Goal: Communication & Community: Answer question/provide support

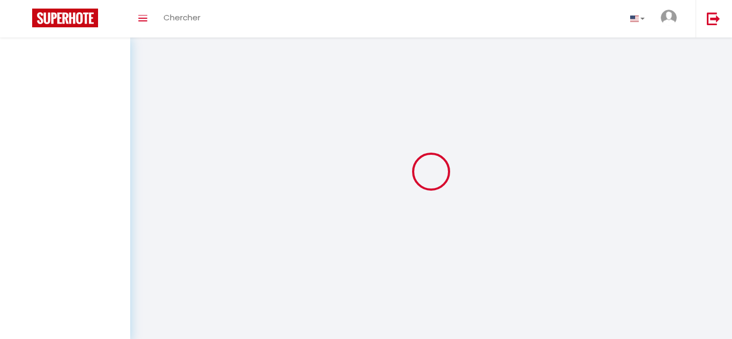
select select "message"
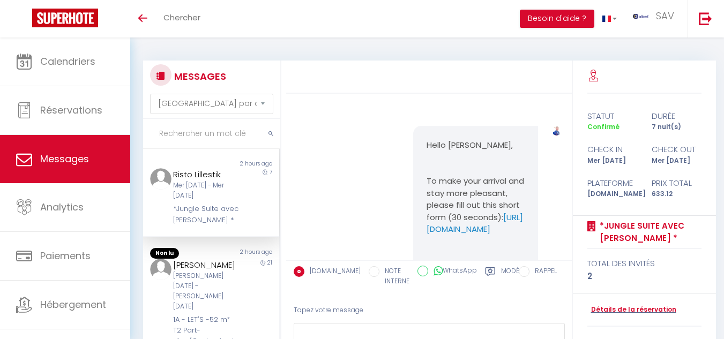
scroll to position [9519, 0]
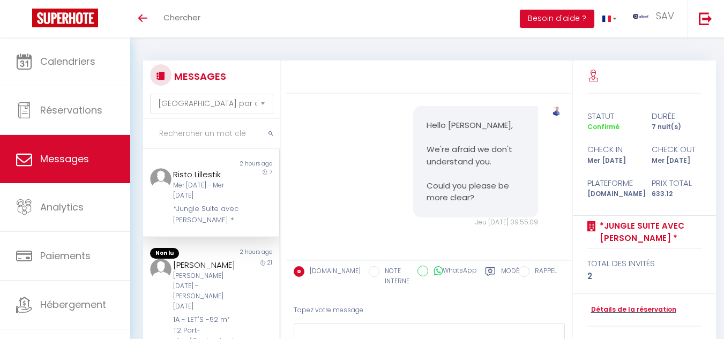
click at [187, 134] on input "text" at bounding box center [211, 134] width 137 height 30
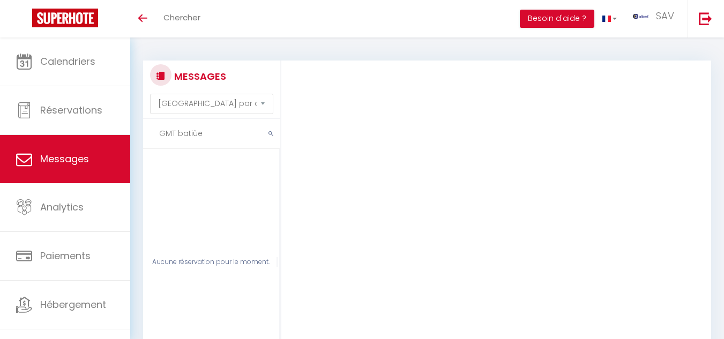
scroll to position [0, 0]
type input "G"
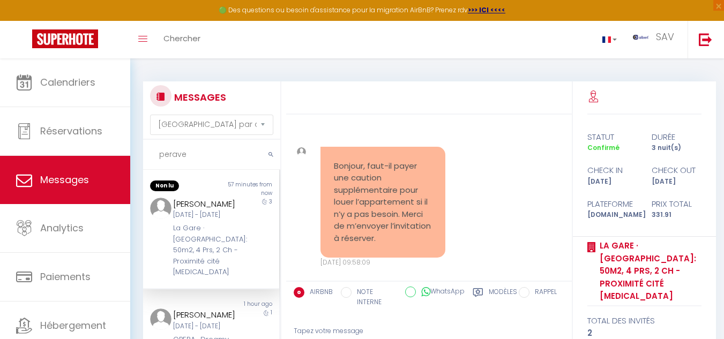
select select "message"
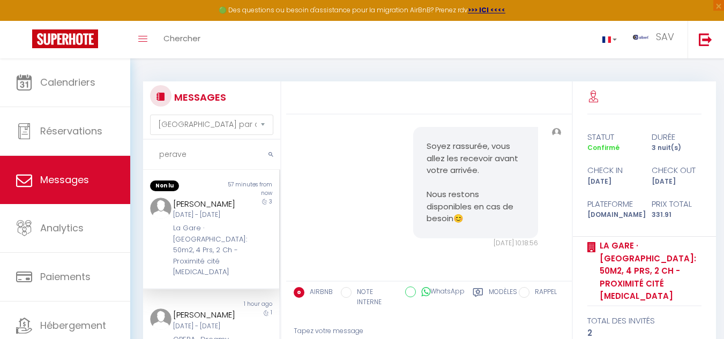
click at [196, 155] on input "perave" at bounding box center [211, 155] width 137 height 30
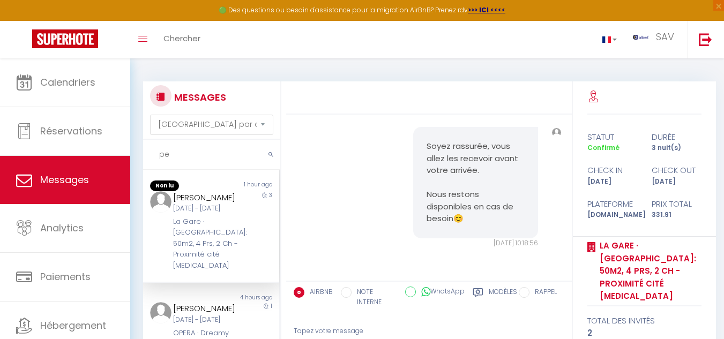
type input "p"
paste input "T2 L'ISAC"
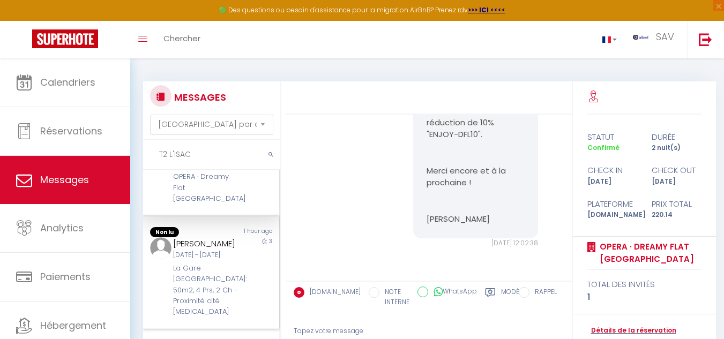
scroll to position [0, 0]
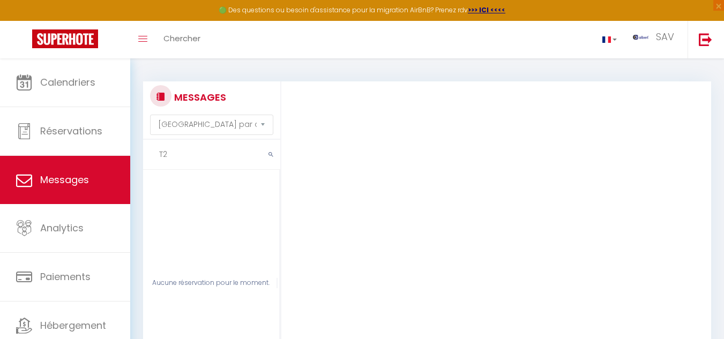
type input "T"
click at [176, 152] on input "text" at bounding box center [211, 155] width 137 height 30
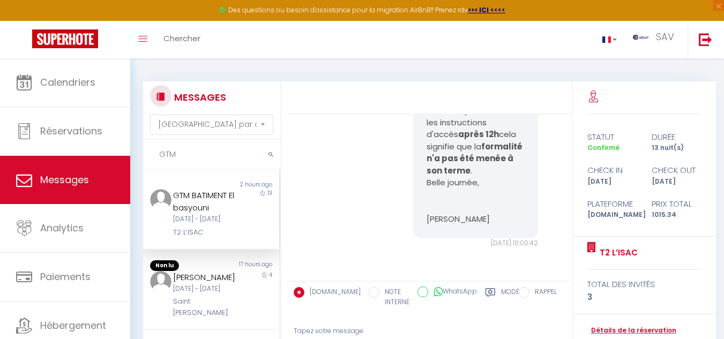
scroll to position [2672, 0]
drag, startPoint x: 230, startPoint y: 232, endPoint x: 283, endPoint y: 228, distance: 53.2
click at [232, 225] on div "Jeu 09 Oct - Mer 22 Oct" at bounding box center [205, 219] width 65 height 10
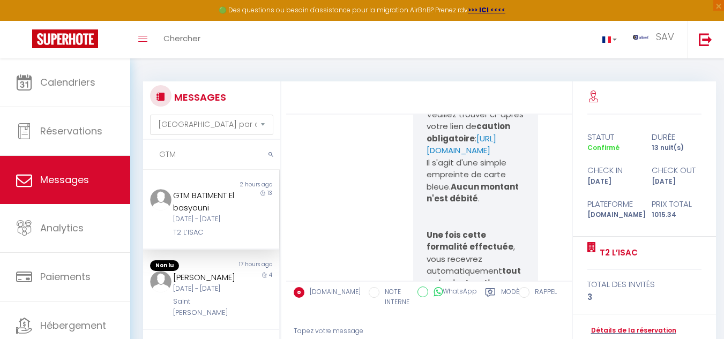
scroll to position [2404, 0]
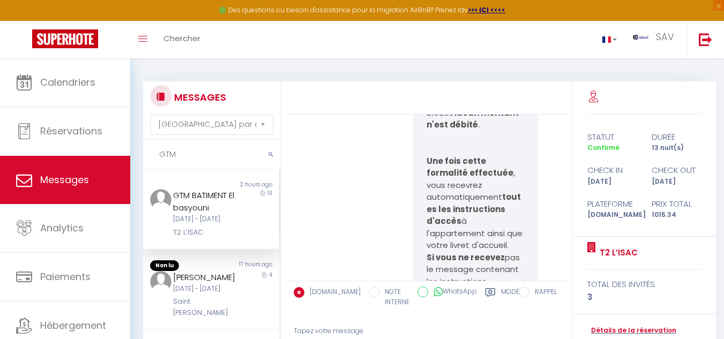
drag, startPoint x: 419, startPoint y: 160, endPoint x: 518, endPoint y: 174, distance: 99.6
click at [518, 174] on div "Bonjour GTM BATIMENT, Attention: le logement ne sera accessible qu'après prise …" at bounding box center [475, 130] width 125 height 533
copy p "https://superhote.com/applink/p/3w62fGbO"
click at [368, 213] on div "Bonjour GTM BATIMENT, Attention: le logement ne sera accessible qu'après prise …" at bounding box center [429, 136] width 278 height 587
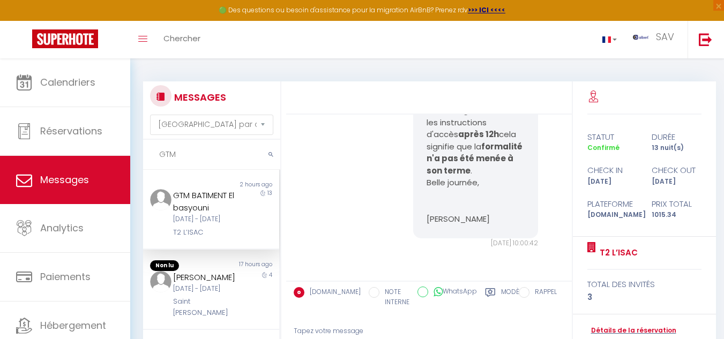
click at [197, 146] on input "GTM" at bounding box center [211, 155] width 137 height 30
type input "G"
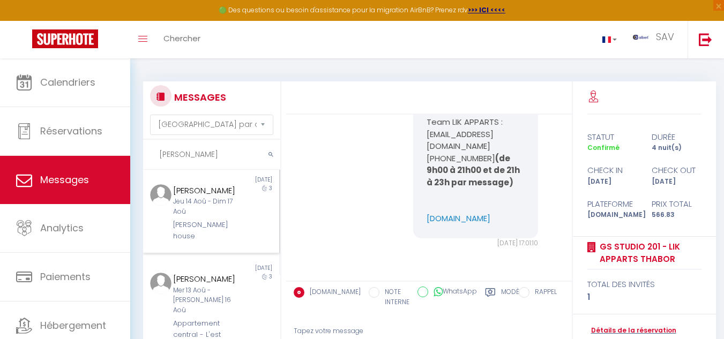
scroll to position [0, 0]
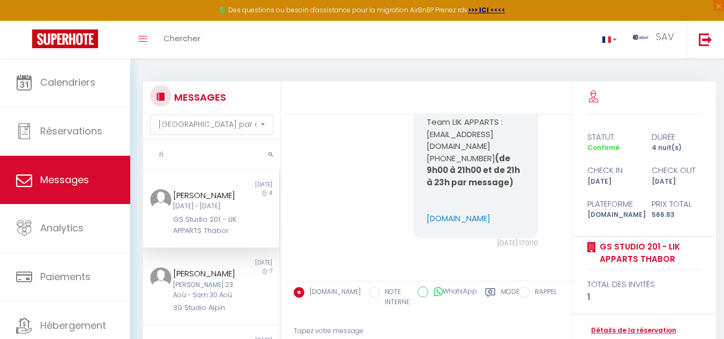
type input "r"
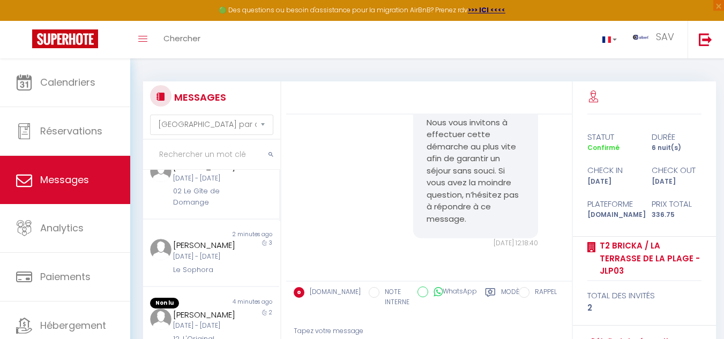
scroll to position [246, 0]
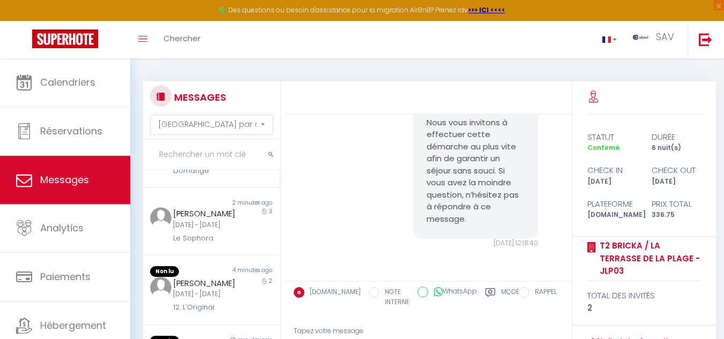
paste input "Le Verdet"
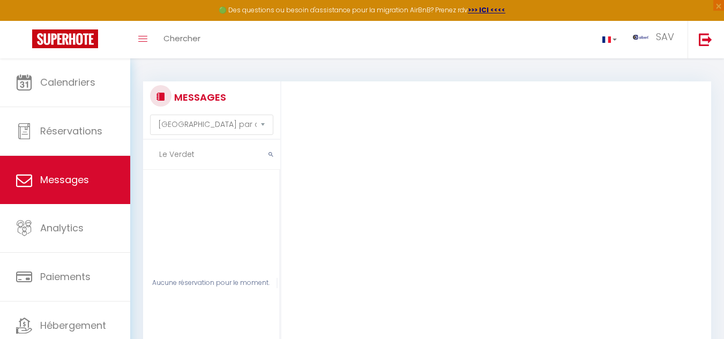
scroll to position [0, 0]
type input "L"
type input "v"
type input "l"
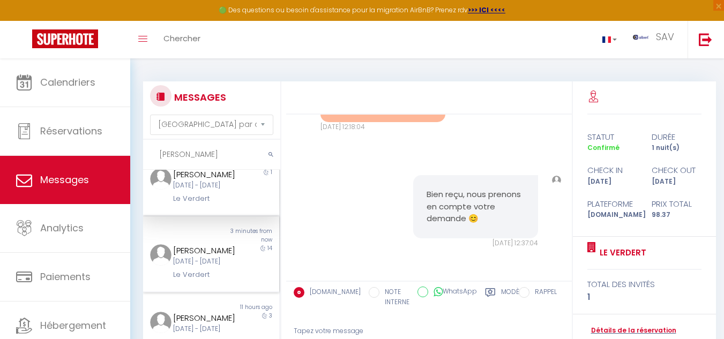
scroll to position [54, 0]
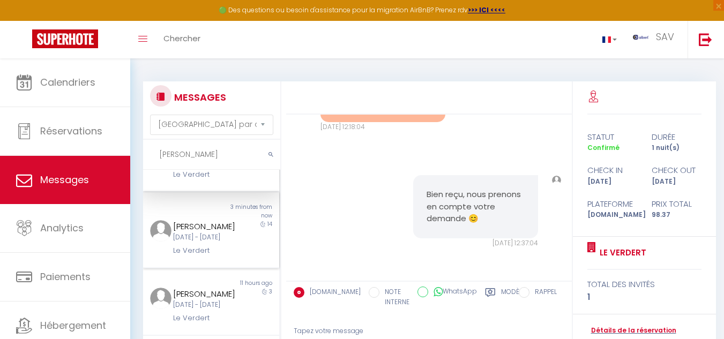
click at [246, 257] on div "14" at bounding box center [263, 238] width 34 height 36
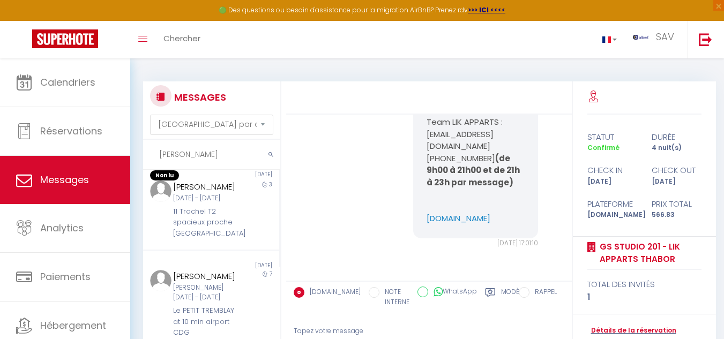
scroll to position [107, 0]
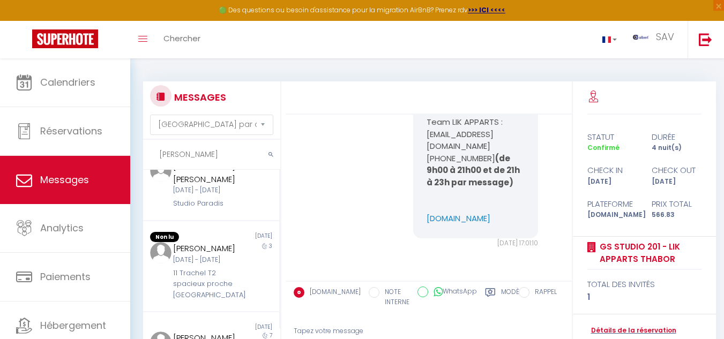
click at [207, 155] on input "ricardo" at bounding box center [211, 155] width 137 height 30
type input "r"
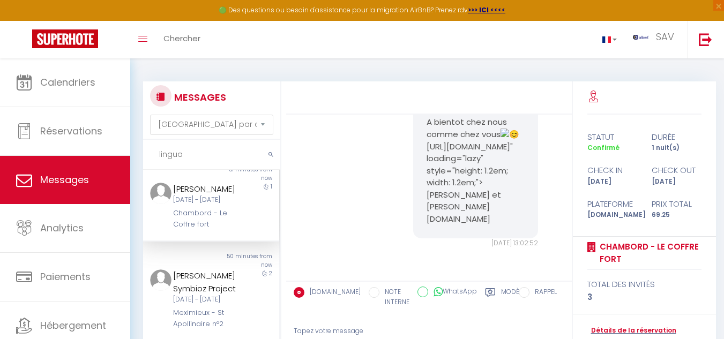
scroll to position [9, 0]
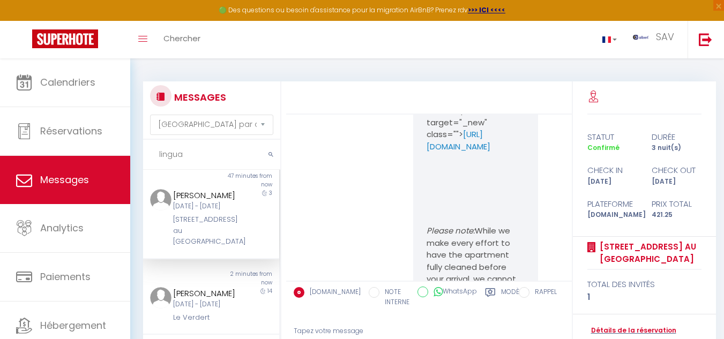
click at [246, 225] on div "3" at bounding box center [263, 218] width 34 height 58
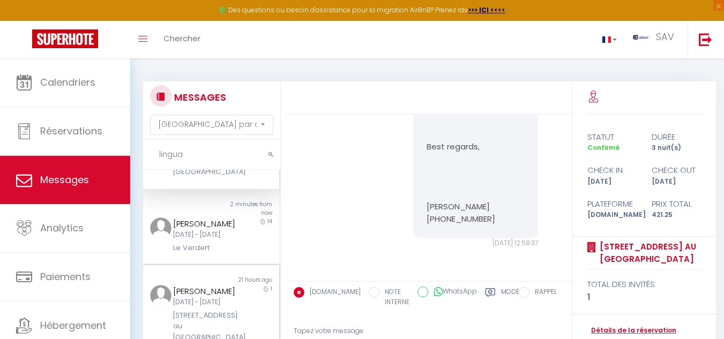
scroll to position [169, 0]
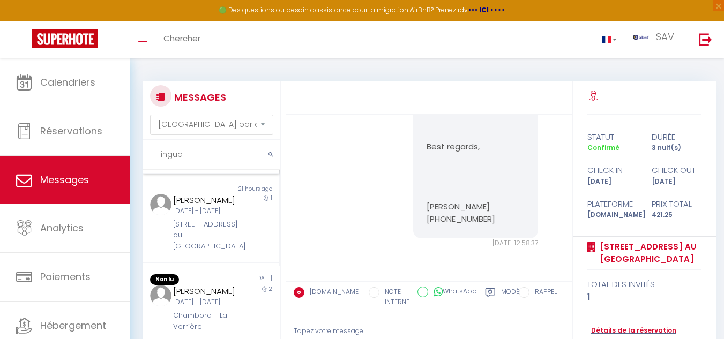
click at [237, 163] on div "Riccardo Lingua Ven 10 Oct - Ven 24 Oct Le Verdert" at bounding box center [205, 145] width 79 height 36
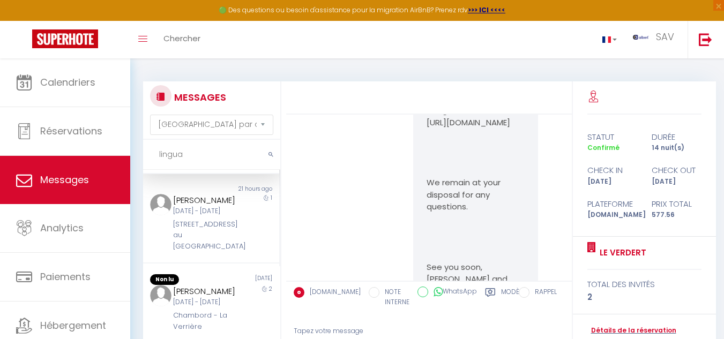
scroll to position [2677, 0]
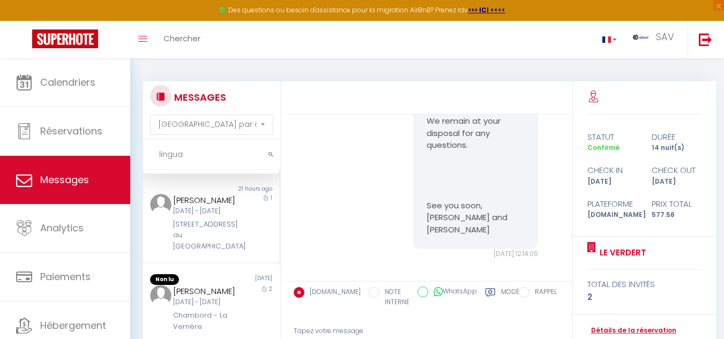
drag, startPoint x: 420, startPoint y: 145, endPoint x: 515, endPoint y: 158, distance: 95.7
copy p "https://superhote.com/applink/p/37n1wCAv"
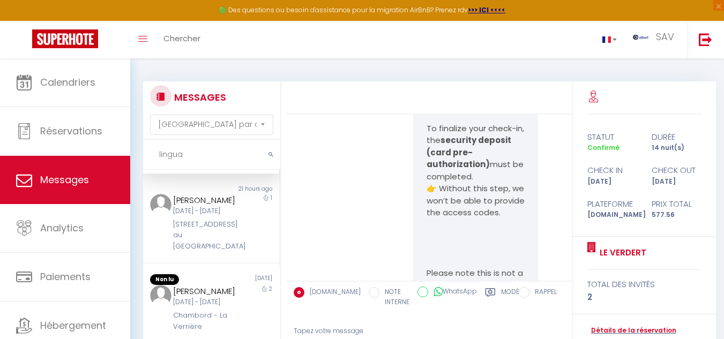
scroll to position [2302, 0]
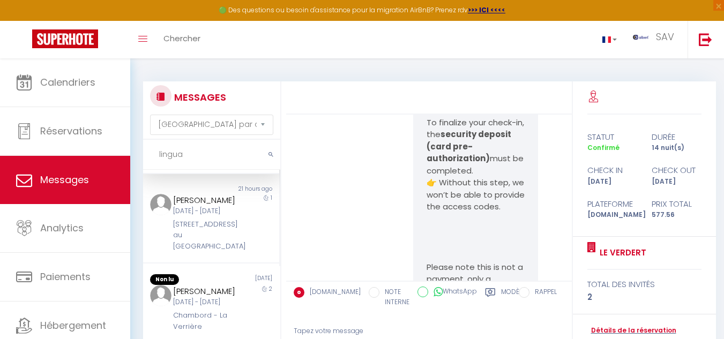
click at [204, 156] on input "lingua" at bounding box center [211, 155] width 137 height 30
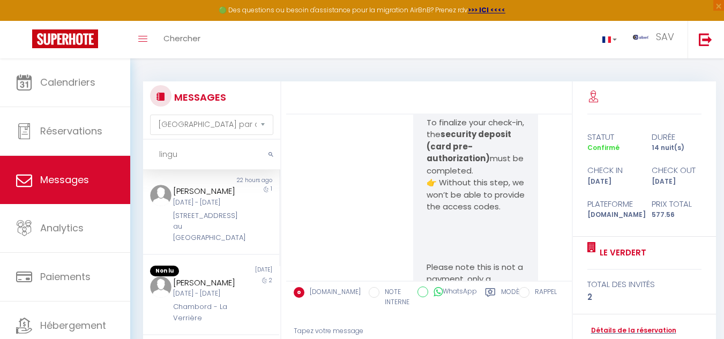
scroll to position [161, 0]
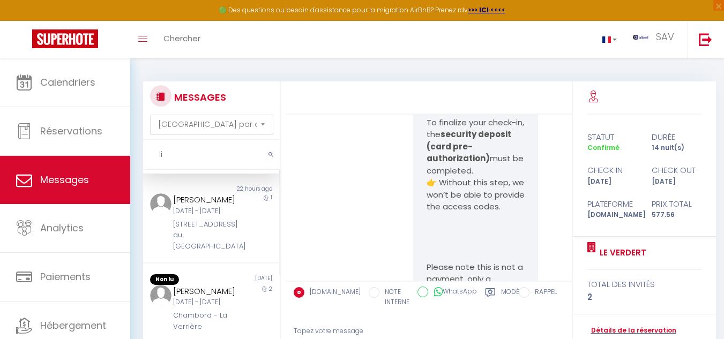
type input "l"
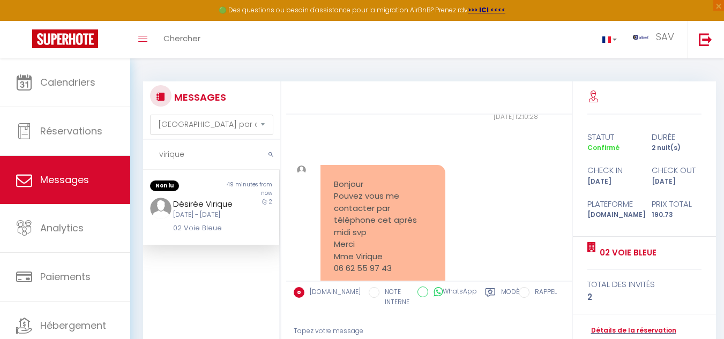
scroll to position [1735, 0]
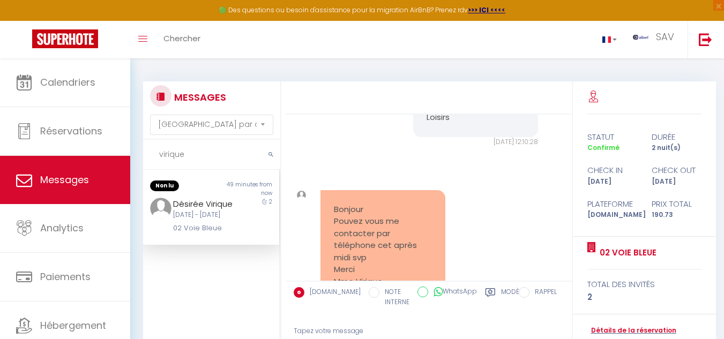
type input "virique"
